Goal: Information Seeking & Learning: Learn about a topic

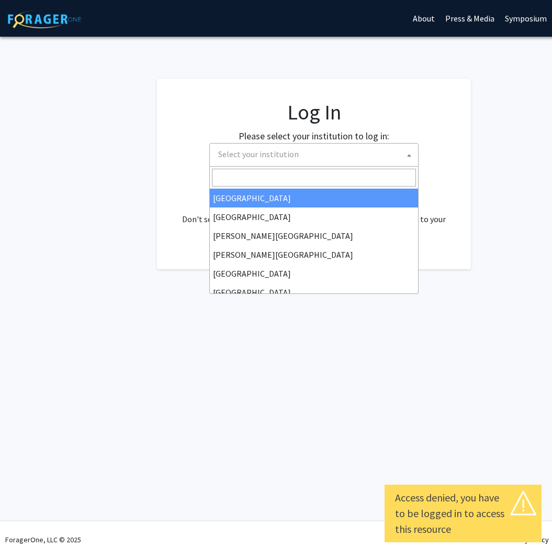
select select
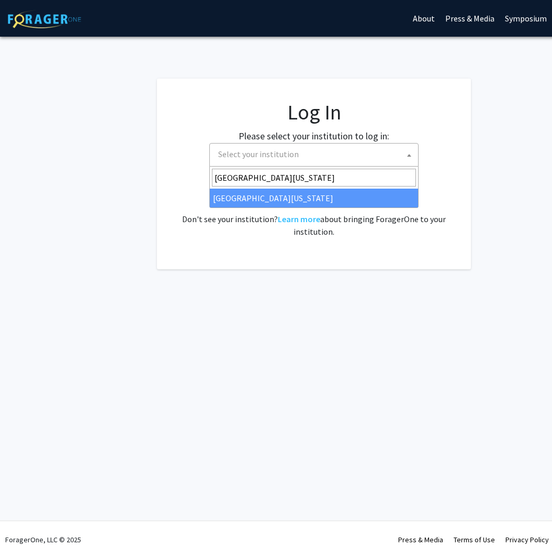
type input "[GEOGRAPHIC_DATA][US_STATE]"
select select "13"
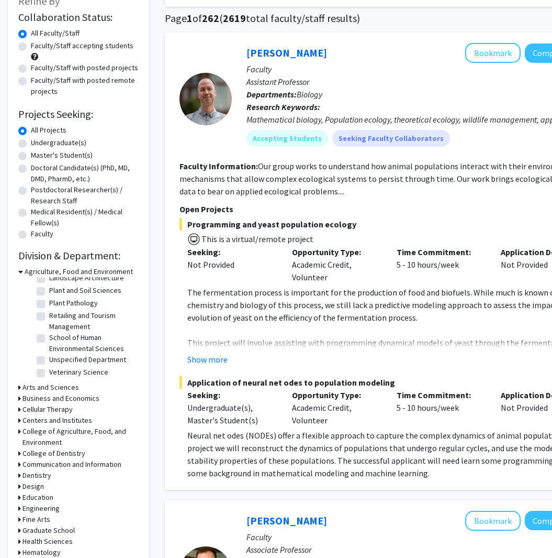
scroll to position [74, 0]
click at [52, 143] on label "Undergraduate(s)" at bounding box center [59, 142] width 56 height 11
click at [38, 143] on input "Undergraduate(s)" at bounding box center [34, 140] width 7 height 7
radio input "true"
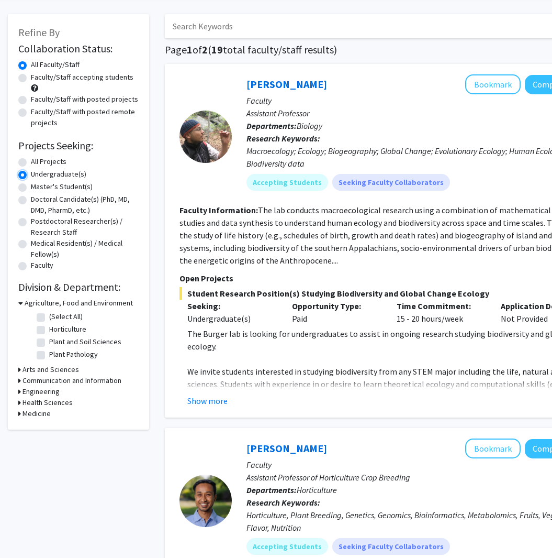
scroll to position [47, 0]
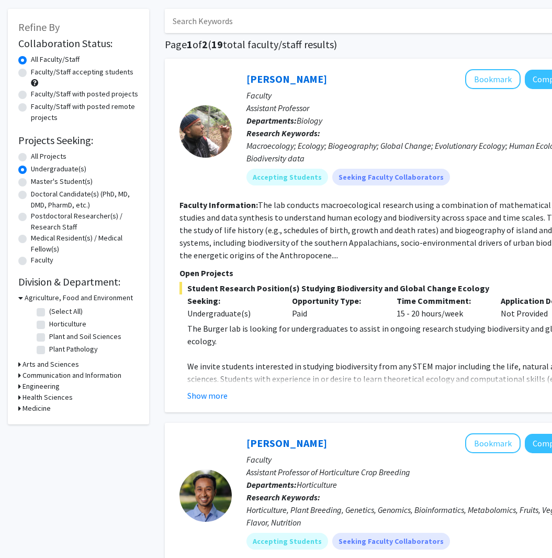
click at [52, 158] on label "All Projects" at bounding box center [49, 156] width 36 height 11
click at [38, 158] on input "All Projects" at bounding box center [34, 154] width 7 height 7
radio input "true"
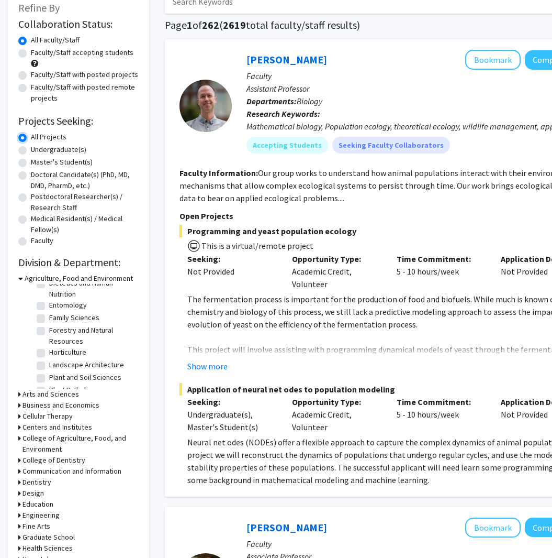
scroll to position [71, 0]
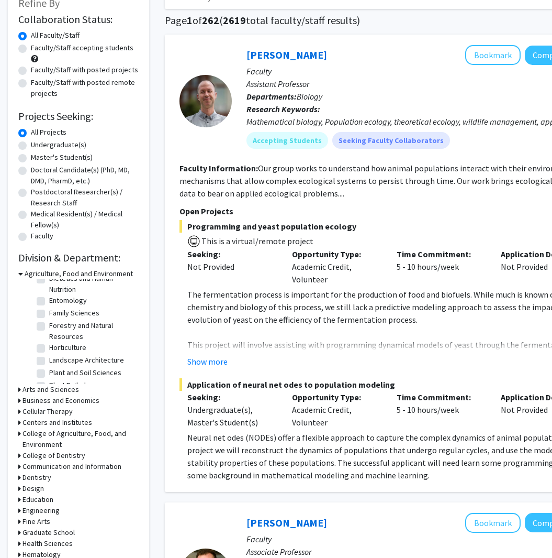
click at [45, 389] on h3 "Arts and Sciences" at bounding box center [51, 389] width 57 height 11
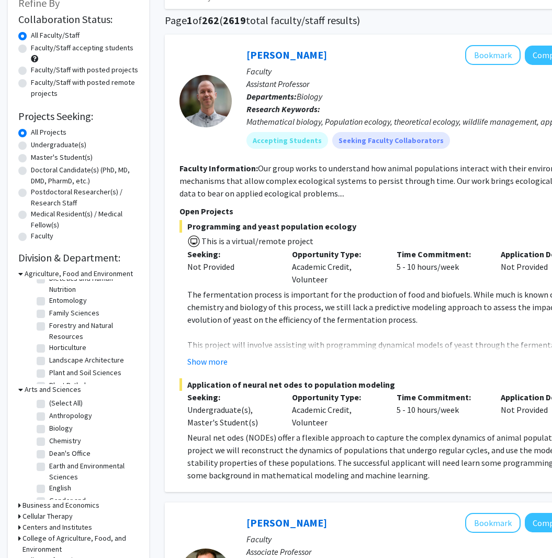
scroll to position [8, 0]
click at [67, 435] on label "Chemistry" at bounding box center [65, 432] width 32 height 11
click at [56, 434] on input "Chemistry" at bounding box center [52, 430] width 7 height 7
checkbox input "true"
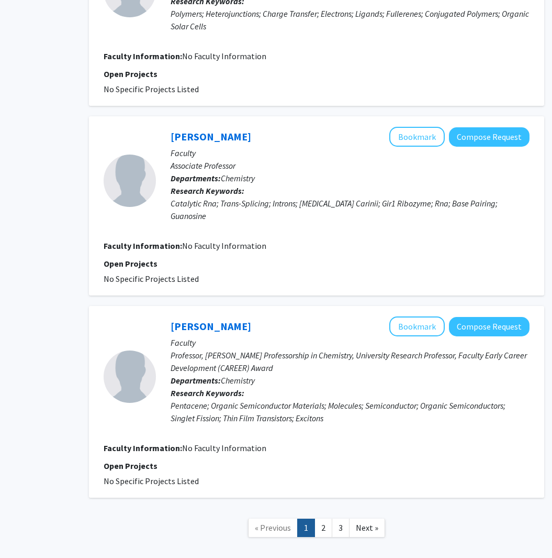
scroll to position [1788, 76]
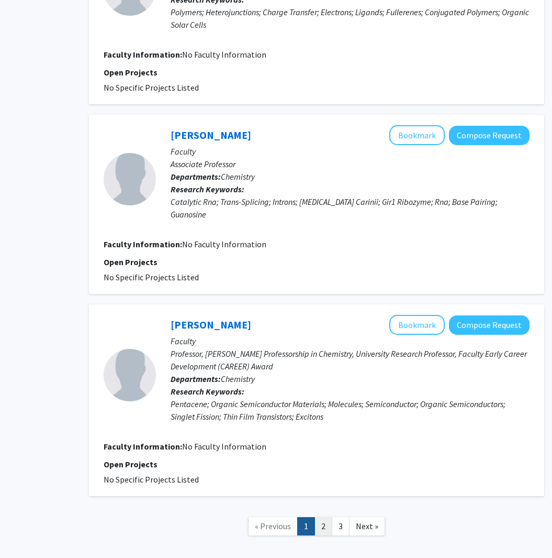
click at [320, 517] on link "2" at bounding box center [324, 526] width 18 height 18
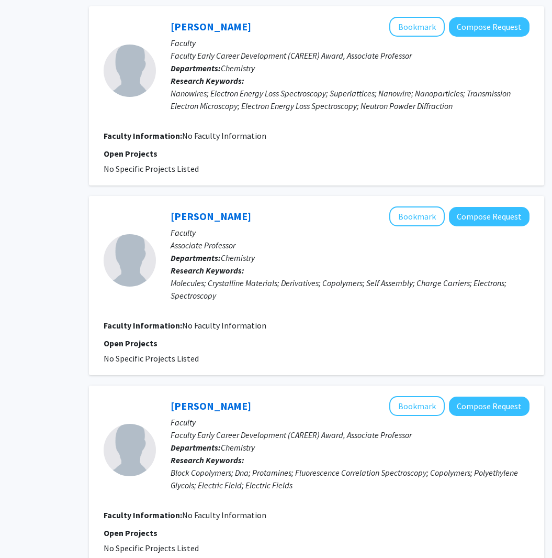
scroll to position [1547, 76]
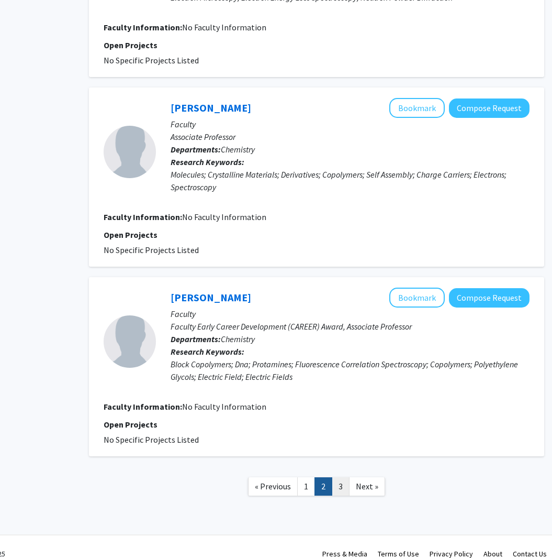
click at [347, 477] on link "3" at bounding box center [341, 486] width 18 height 18
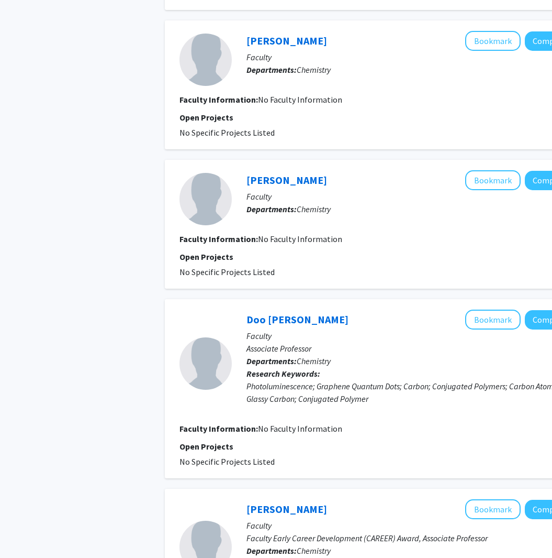
scroll to position [867, 0]
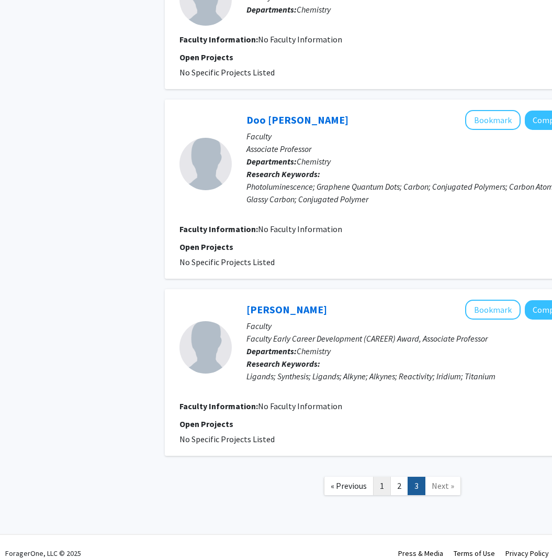
click at [380, 477] on link "1" at bounding box center [382, 486] width 18 height 18
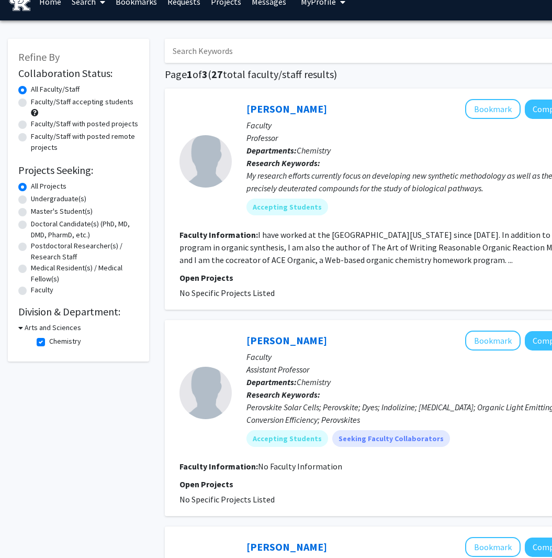
scroll to position [38, 0]
